Goal: Transaction & Acquisition: Purchase product/service

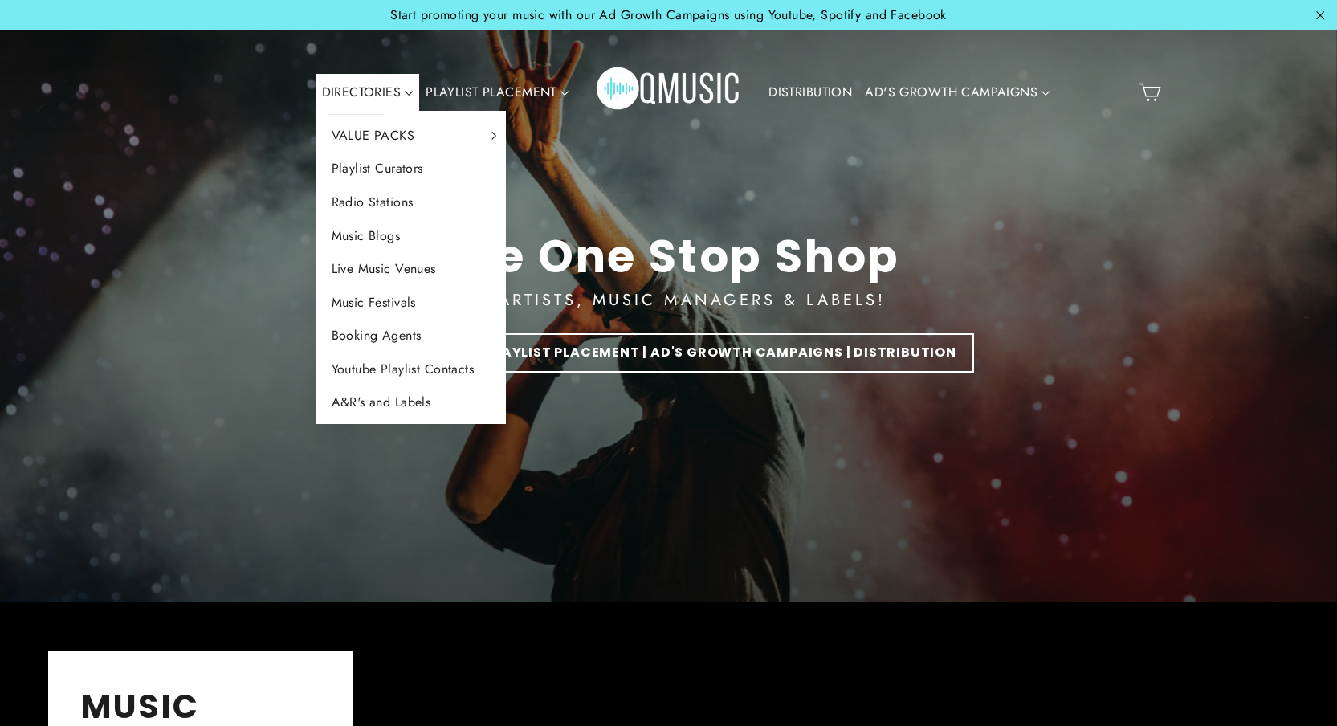
click at [374, 92] on link "DIRECTORIES" at bounding box center [368, 92] width 104 height 37
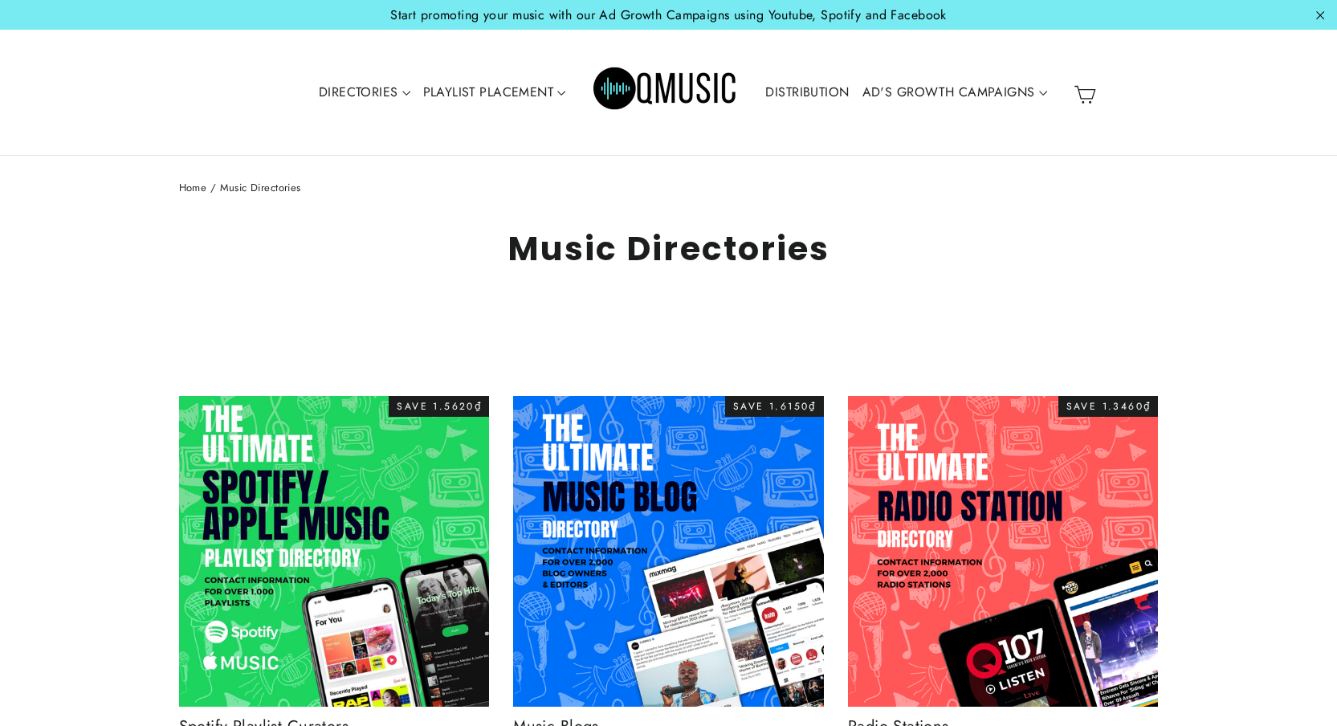
click at [637, 88] on img "Primary" at bounding box center [665, 92] width 145 height 72
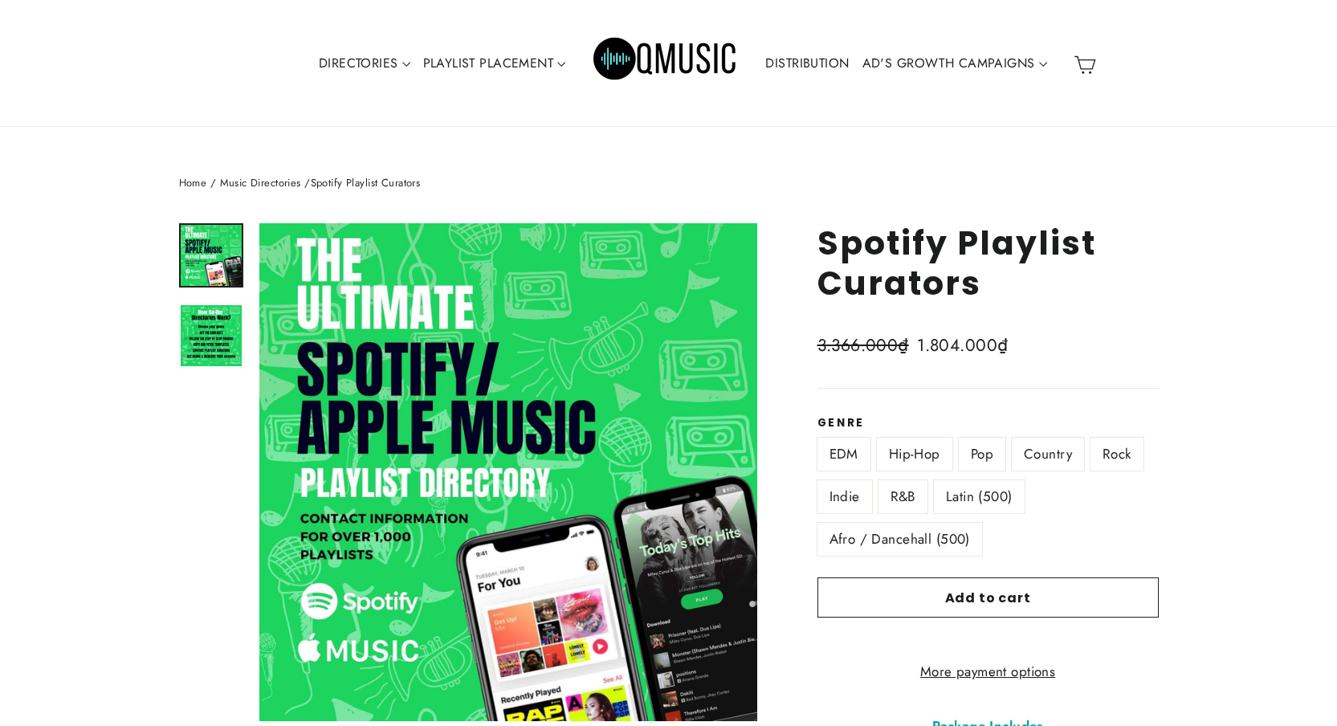
click at [919, 457] on label "Hip-Hop" at bounding box center [914, 454] width 75 height 33
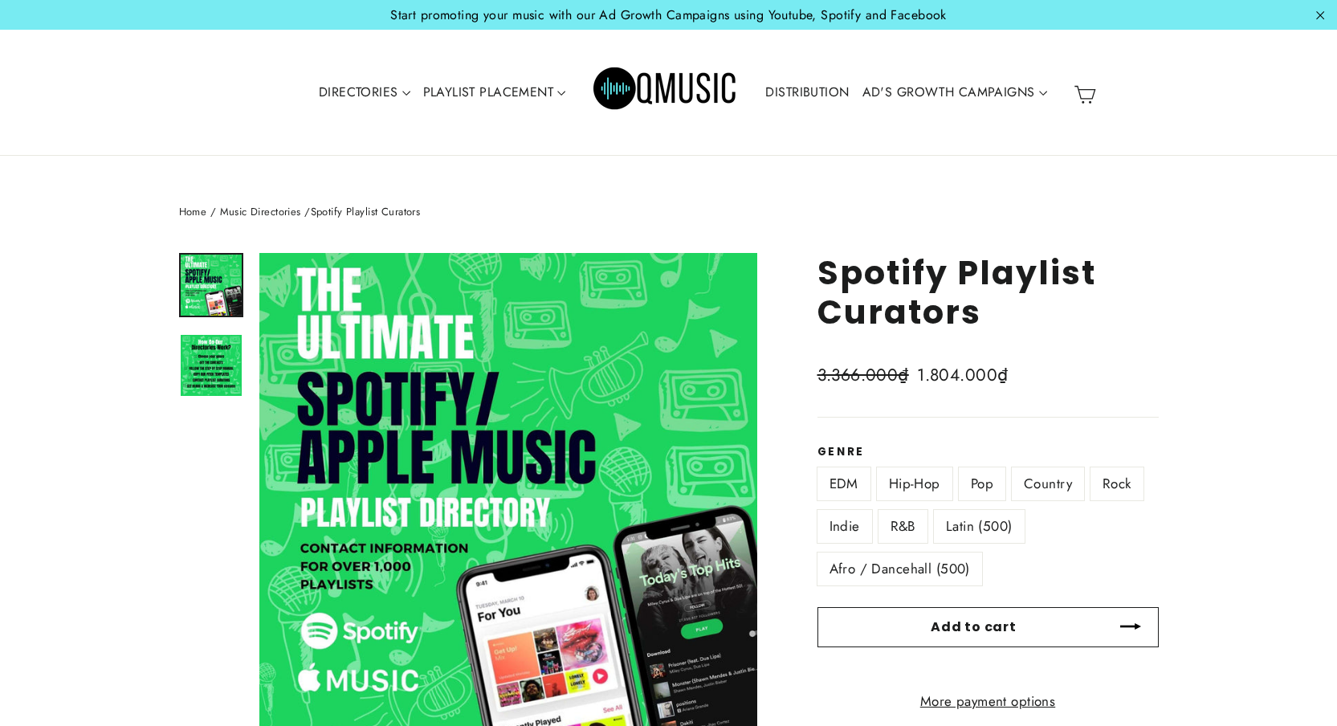
click at [1022, 629] on button "Add to cart" at bounding box center [987, 627] width 341 height 40
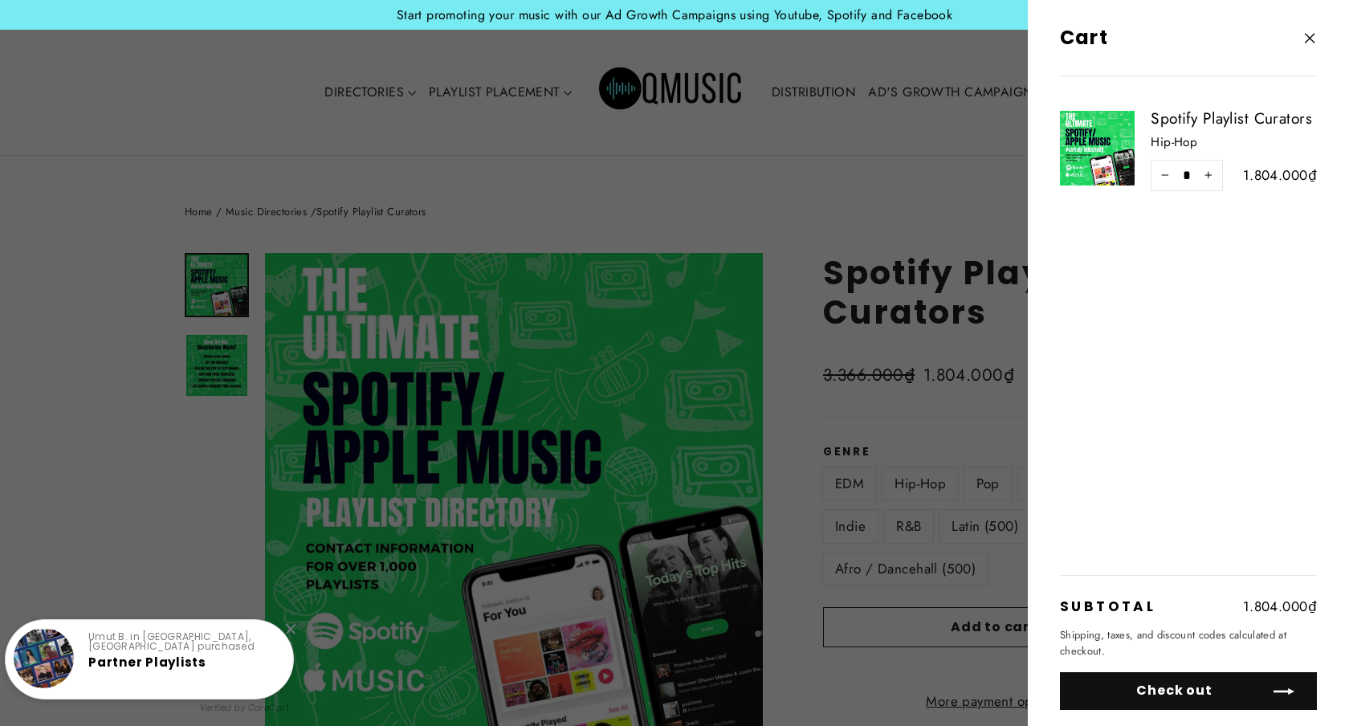
click at [1231, 693] on button "Check out" at bounding box center [1188, 691] width 257 height 38
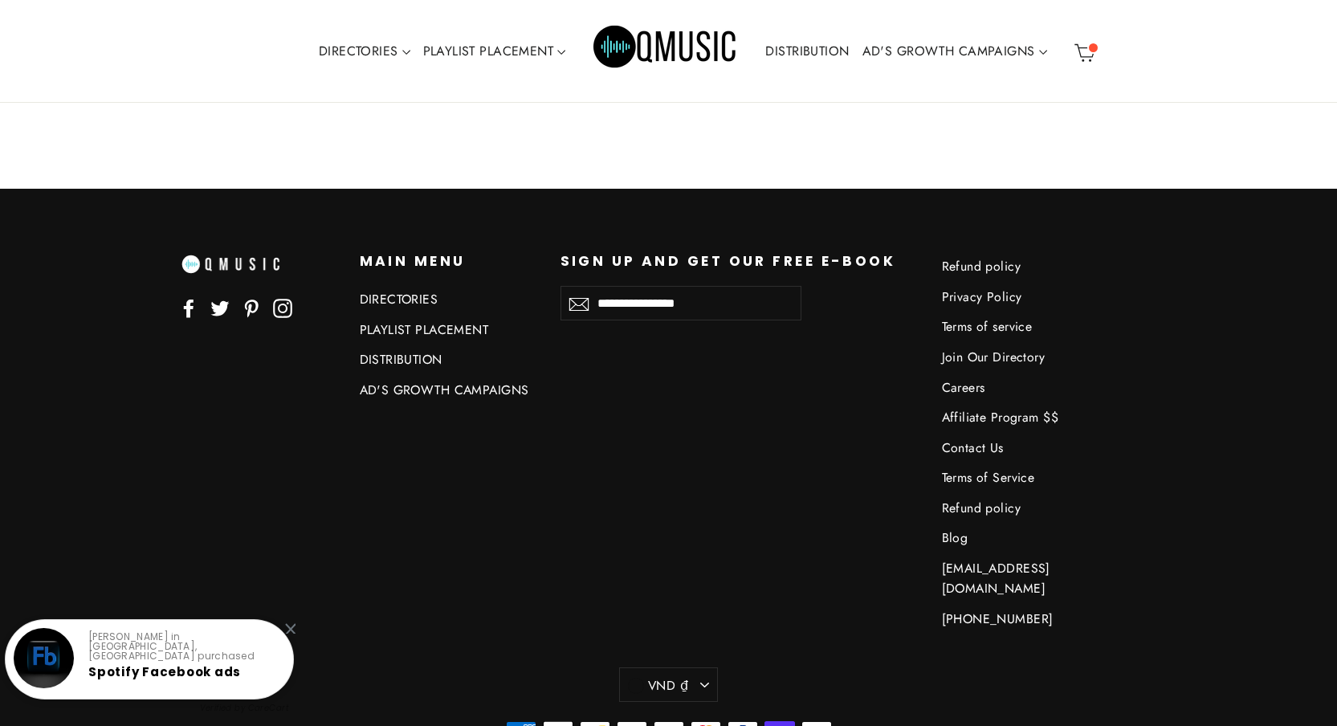
scroll to position [7171, 0]
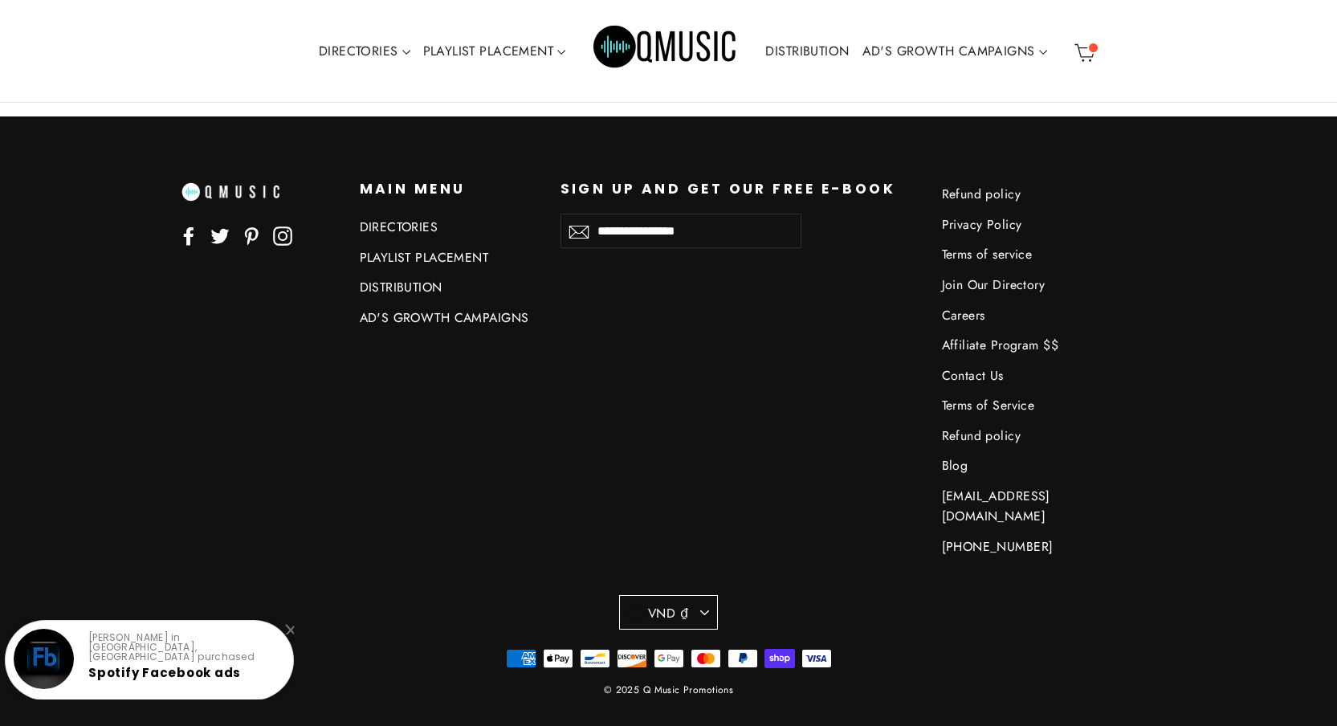
click at [703, 596] on button "VND ₫" at bounding box center [668, 612] width 99 height 35
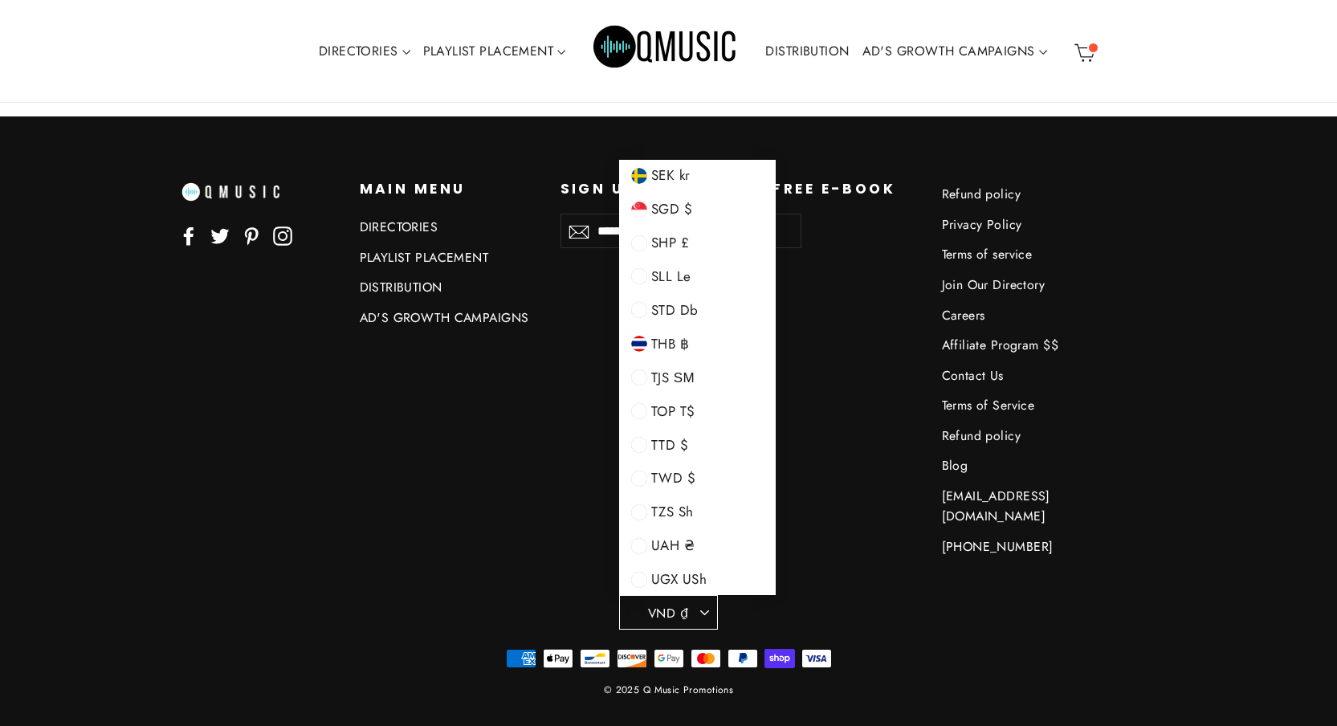
scroll to position [3217, 0]
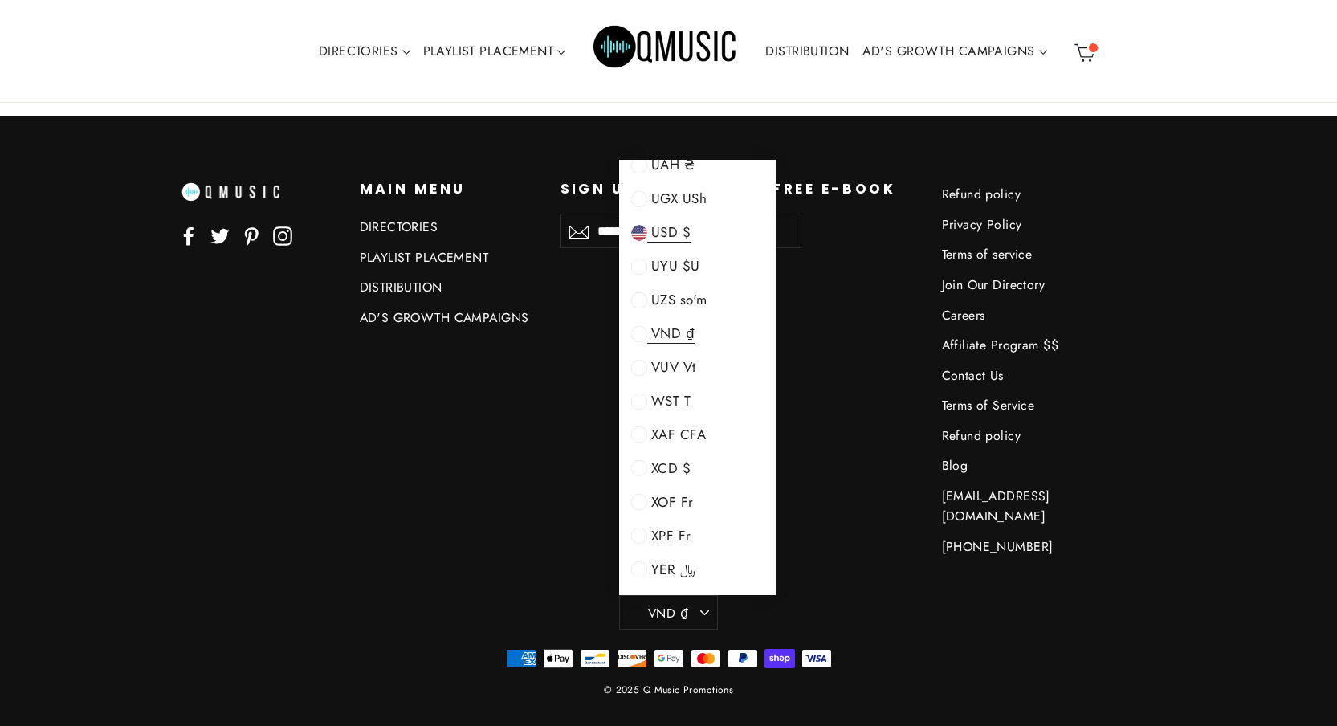
click at [681, 222] on span "USD $" at bounding box center [668, 232] width 43 height 20
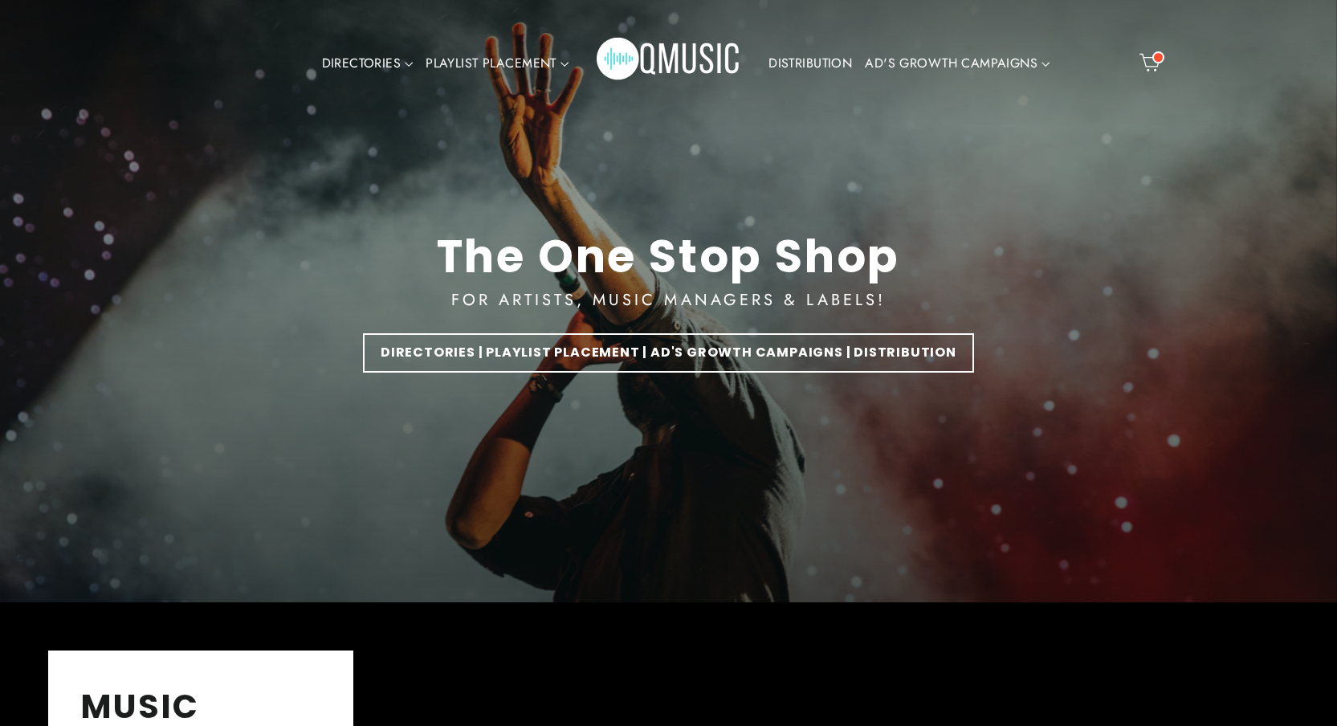
click at [1155, 58] on span at bounding box center [1158, 57] width 12 height 12
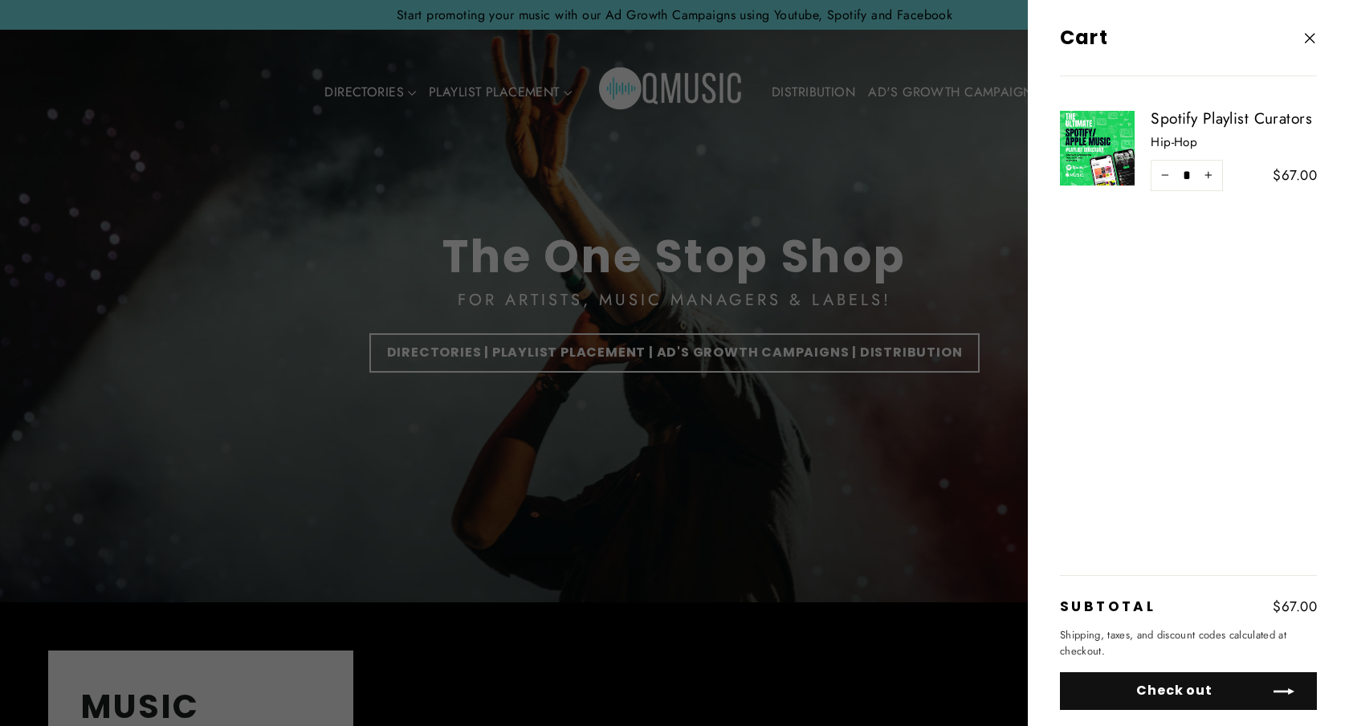
click at [1183, 682] on button "Check out" at bounding box center [1188, 691] width 257 height 38
